Goal: Information Seeking & Learning: Learn about a topic

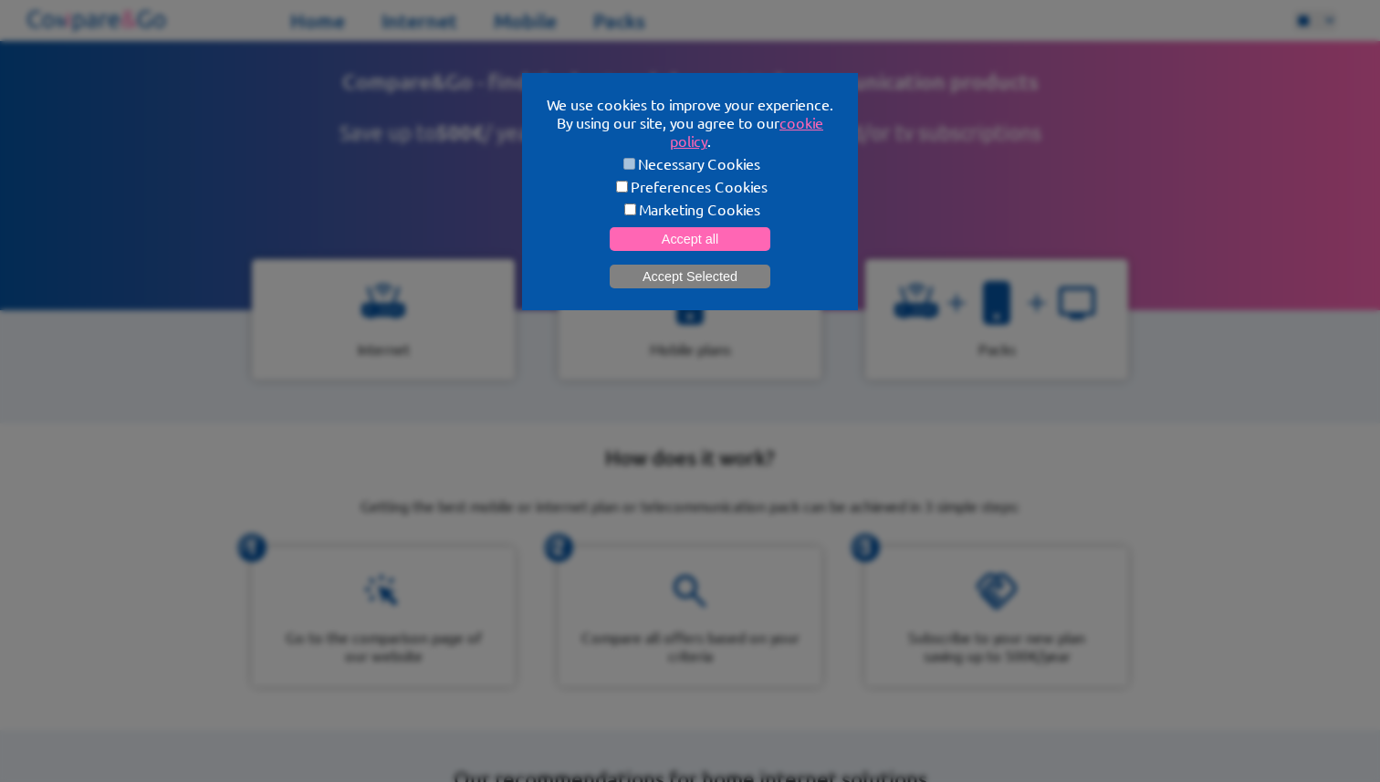
click at [675, 272] on button "Accept Selected" at bounding box center [690, 277] width 161 height 24
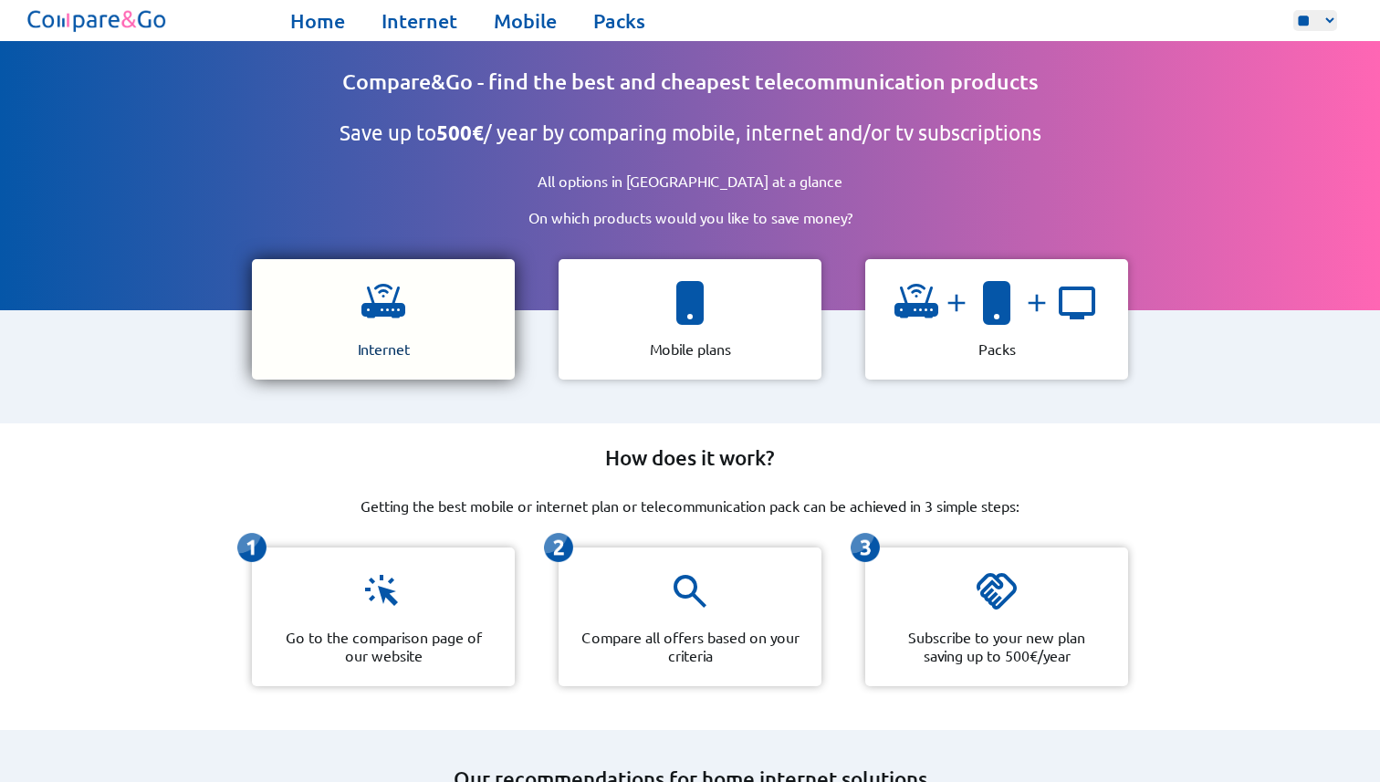
click at [469, 327] on div "Internet" at bounding box center [383, 319] width 263 height 121
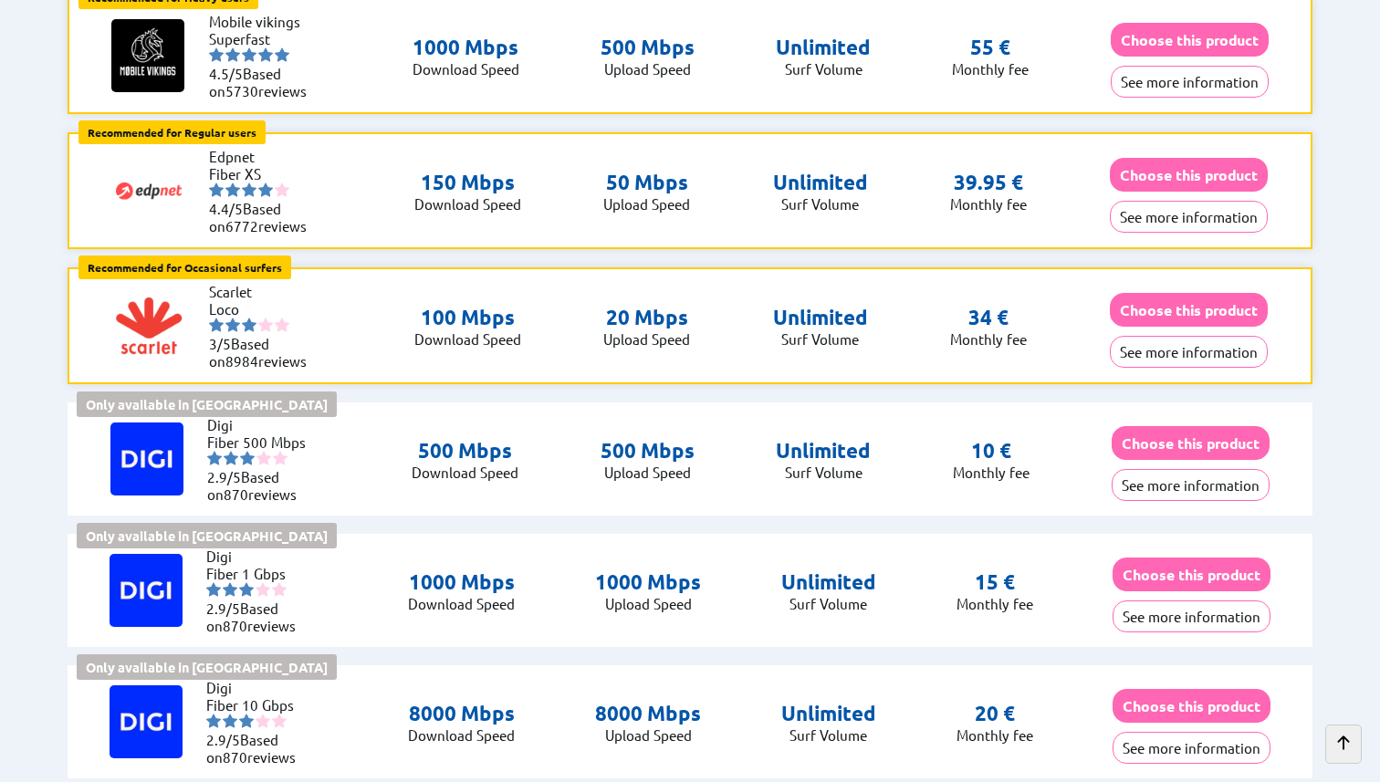
scroll to position [345, 0]
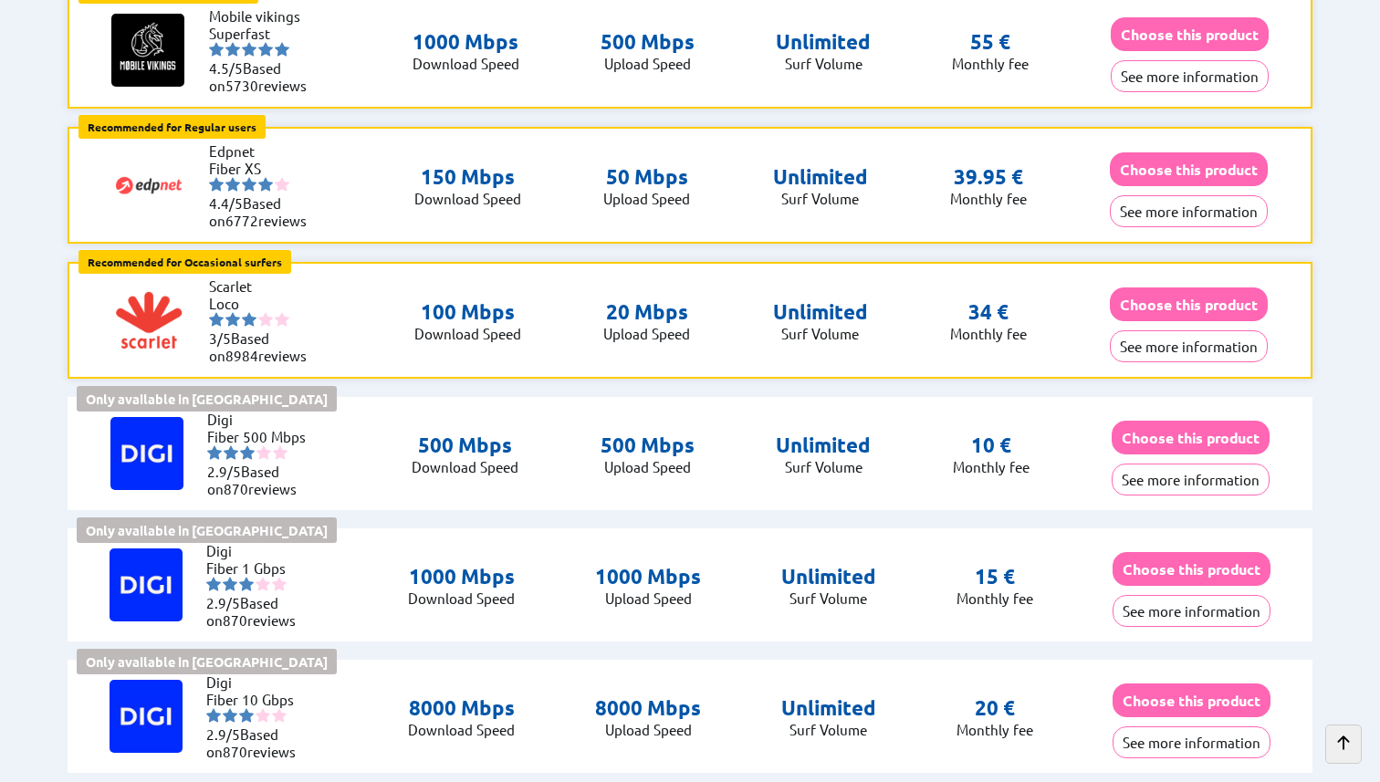
click at [233, 391] on b "Only available in [GEOGRAPHIC_DATA]" at bounding box center [207, 399] width 242 height 16
